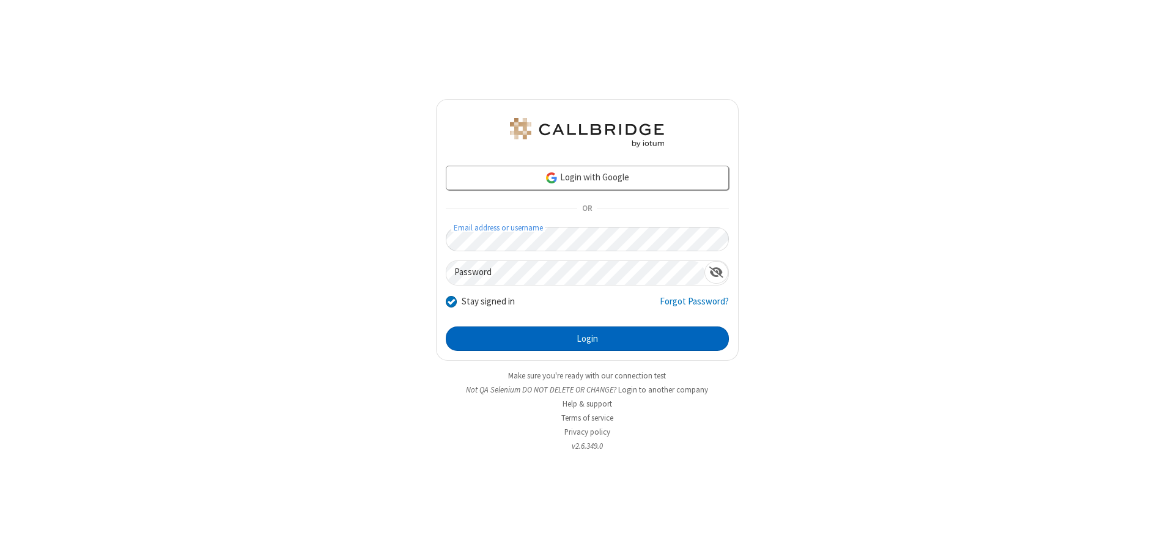
click at [587, 339] on button "Login" at bounding box center [587, 339] width 283 height 24
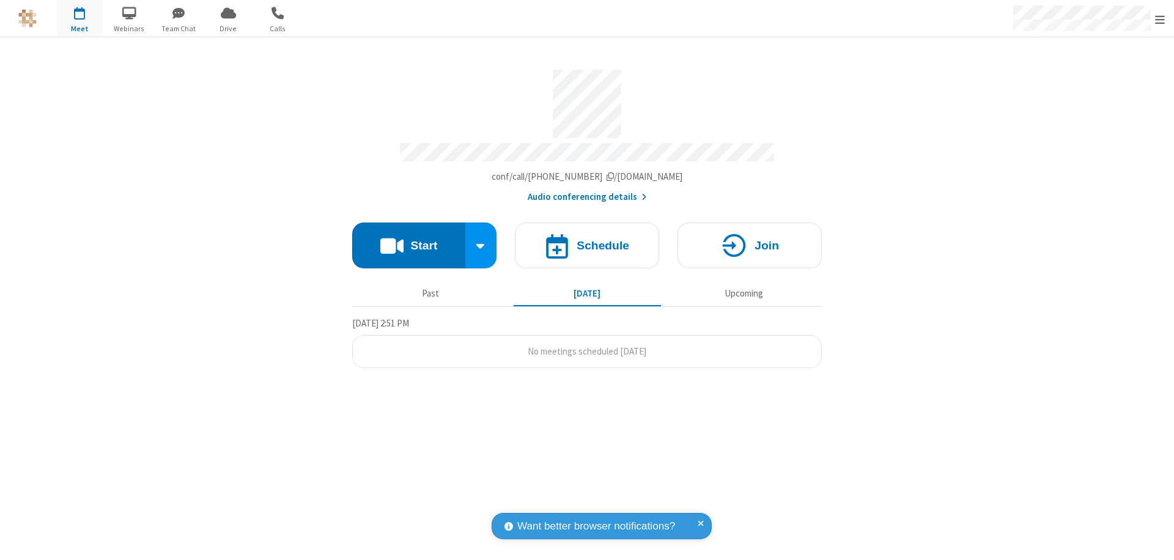
click at [408, 240] on button "Start" at bounding box center [408, 246] width 113 height 46
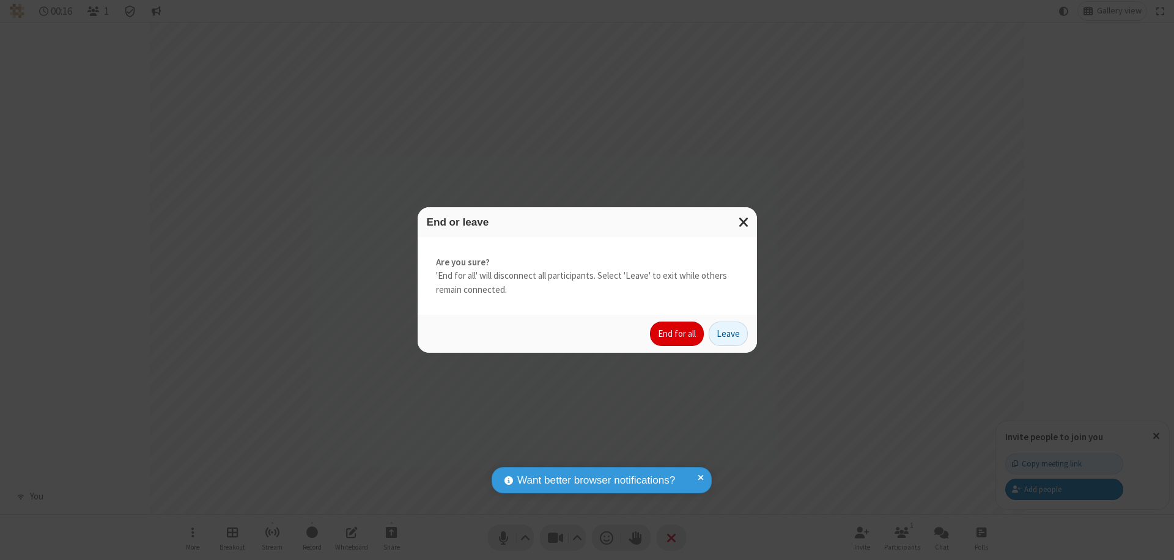
click at [678, 334] on button "End for all" at bounding box center [677, 334] width 54 height 24
